Goal: Find specific page/section

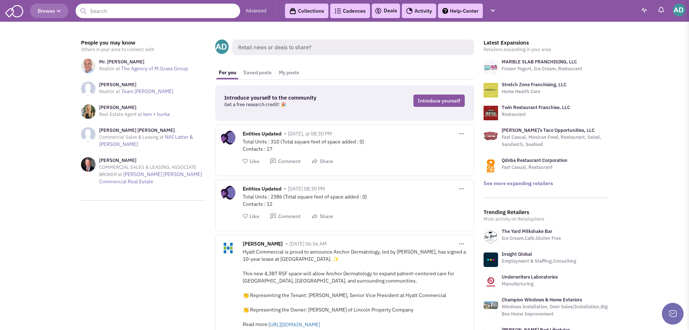
click at [119, 12] on input "text" at bounding box center [158, 11] width 165 height 14
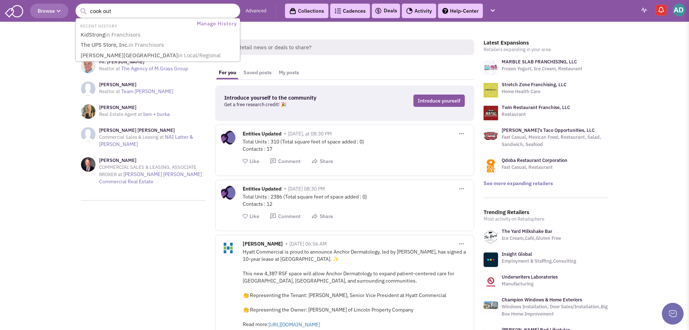
type input "cook out"
click at [78, 6] on button "submit" at bounding box center [83, 11] width 11 height 11
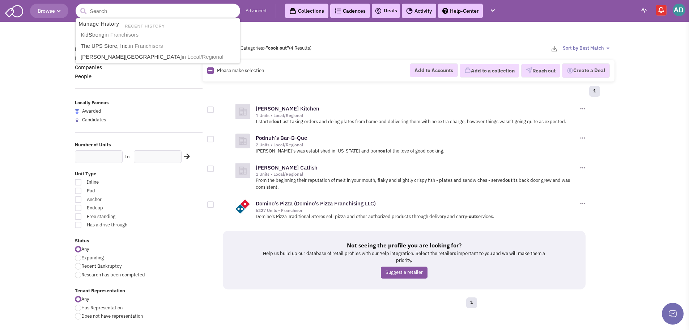
click at [132, 5] on input "text" at bounding box center [158, 11] width 165 height 14
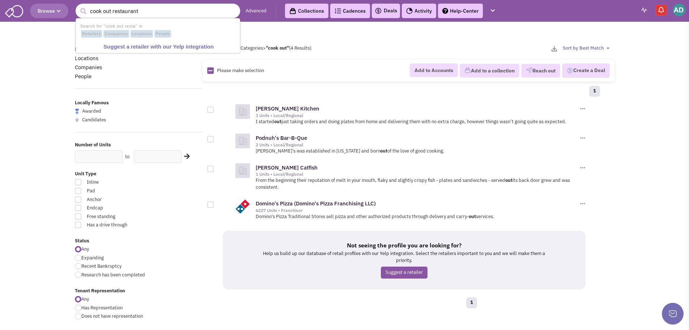
type input "cook out restaurant"
click at [78, 6] on button "submit" at bounding box center [83, 11] width 11 height 11
